Goal: Task Accomplishment & Management: Manage account settings

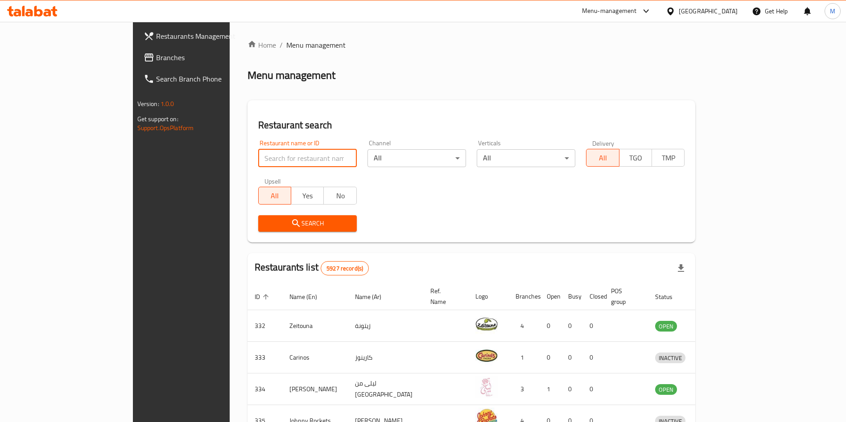
click at [258, 158] on input "search" at bounding box center [307, 158] width 99 height 18
type input "mini bites"
click button "Search" at bounding box center [307, 223] width 99 height 17
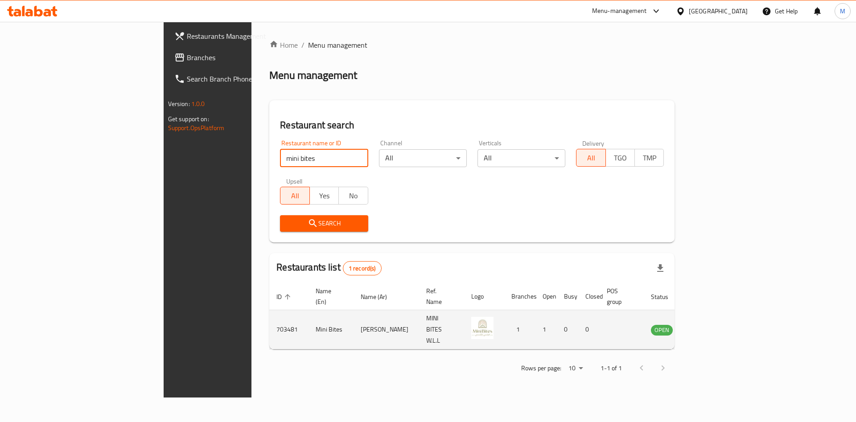
click at [722, 312] on td "enhanced table" at bounding box center [706, 329] width 31 height 39
click at [715, 325] on link "enhanced table" at bounding box center [706, 330] width 17 height 11
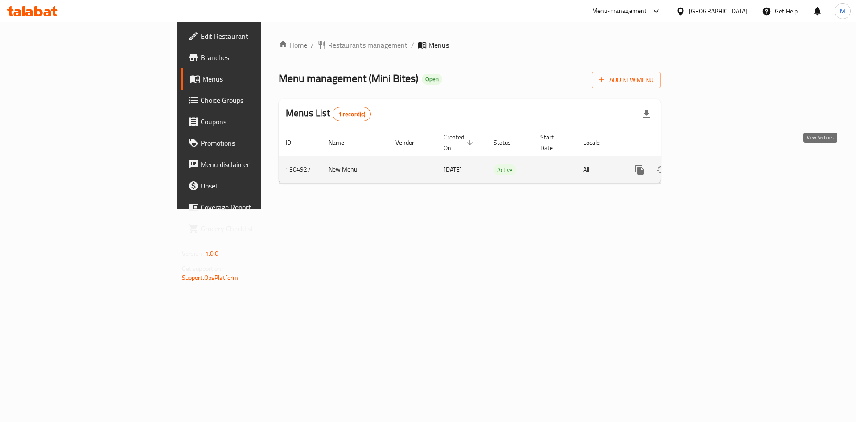
click at [708, 166] on icon "enhanced table" at bounding box center [704, 170] width 8 height 8
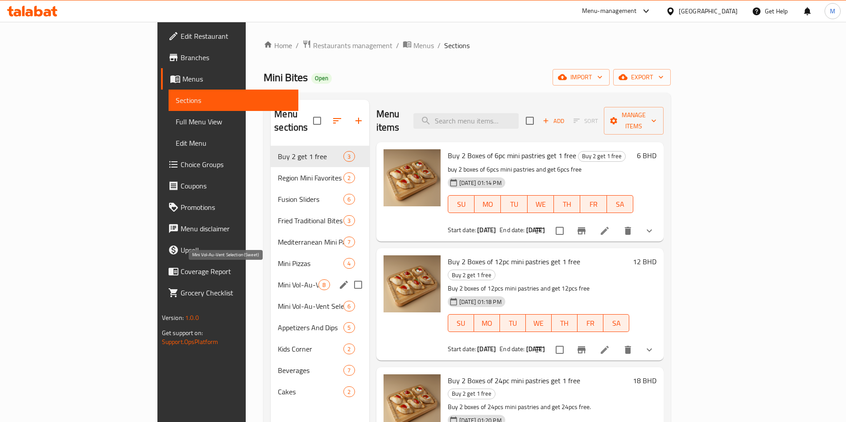
click at [278, 280] on span "Mini Vol-Au-Vent Selection (Sweet)" at bounding box center [298, 285] width 41 height 11
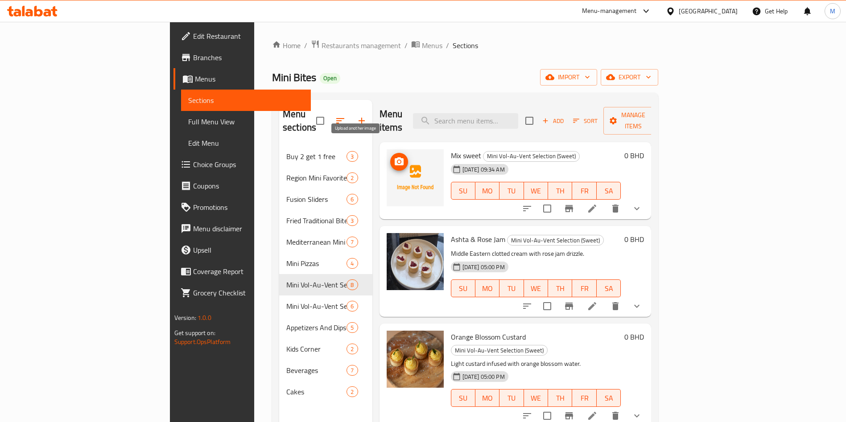
click at [394, 157] on icon "upload picture" at bounding box center [399, 162] width 11 height 11
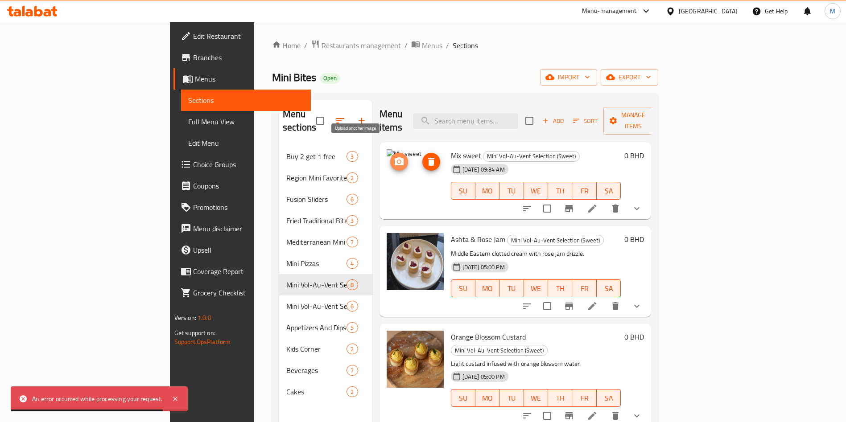
click at [390, 157] on span "upload picture" at bounding box center [399, 162] width 18 height 11
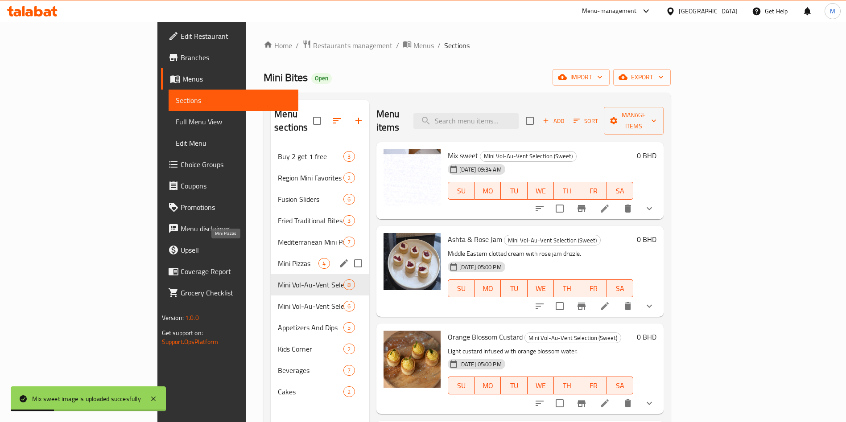
click at [278, 258] on span "Mini Pizzas" at bounding box center [298, 263] width 41 height 11
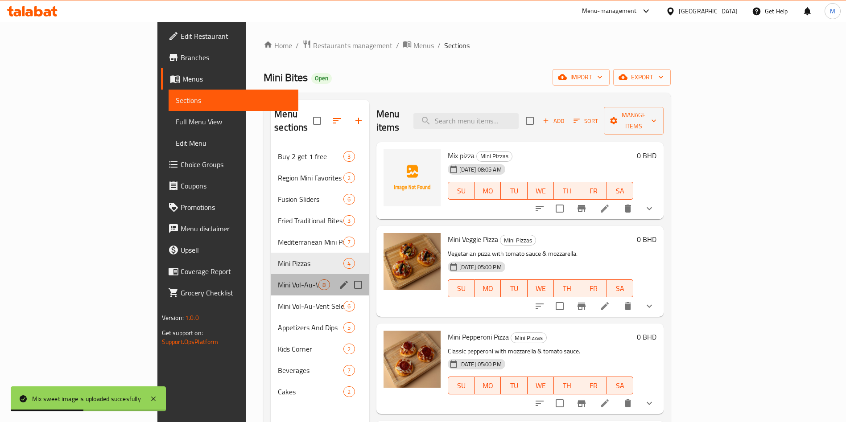
click at [271, 274] on div "Mini Vol-Au-Vent Selection (Sweet) 8" at bounding box center [320, 284] width 98 height 21
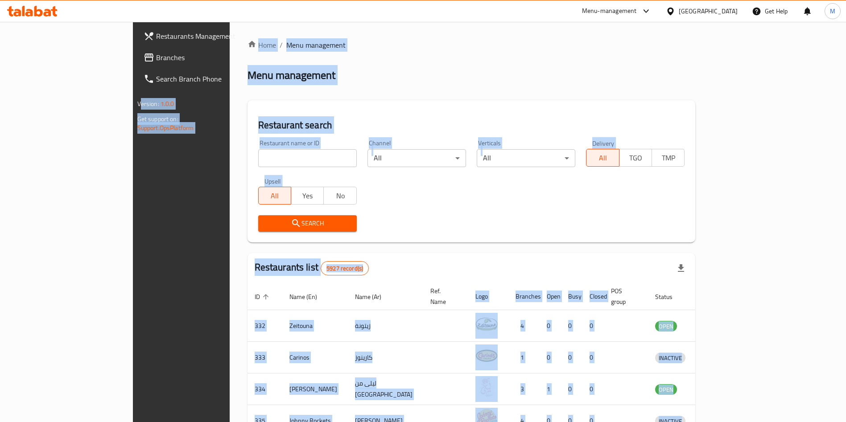
click at [439, 55] on div "Home / Menu management Menu management Restaurant search Restaurant name or ID …" at bounding box center [472, 349] width 448 height 618
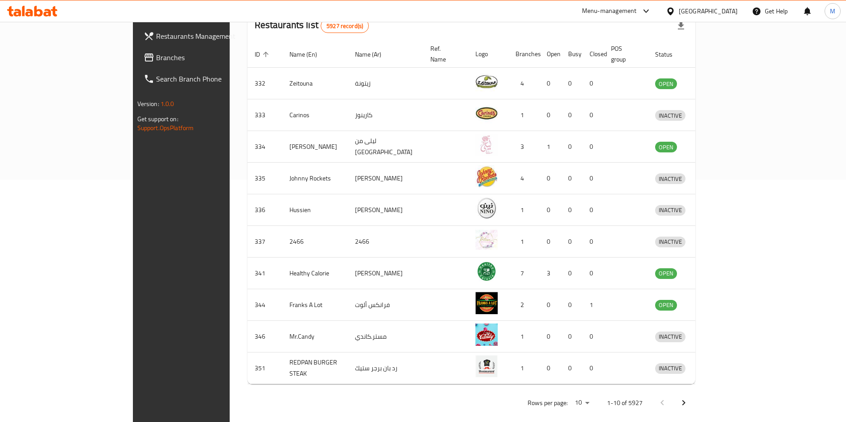
scroll to position [243, 0]
